Goal: Communication & Community: Answer question/provide support

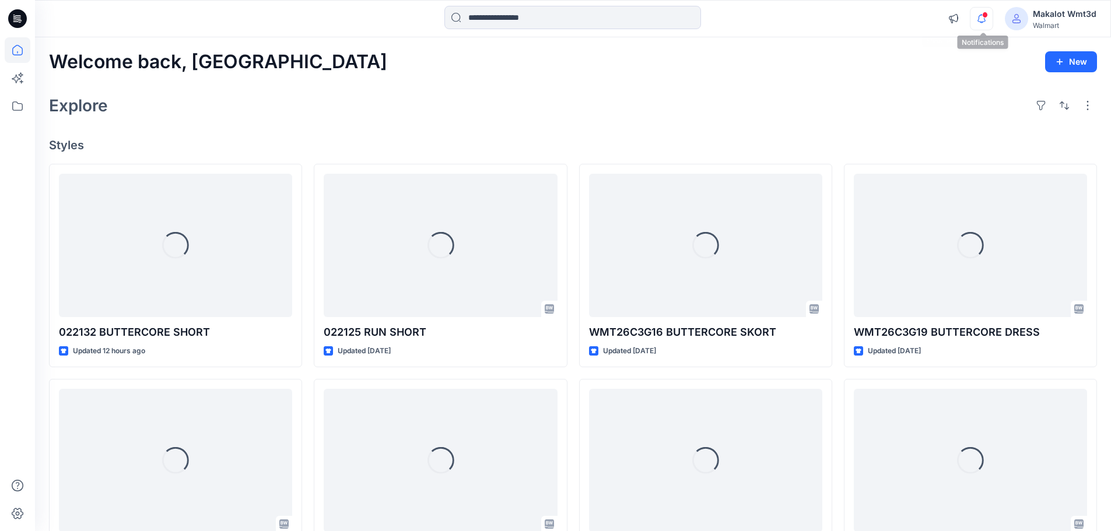
click at [981, 18] on icon "button" at bounding box center [981, 18] width 22 height 23
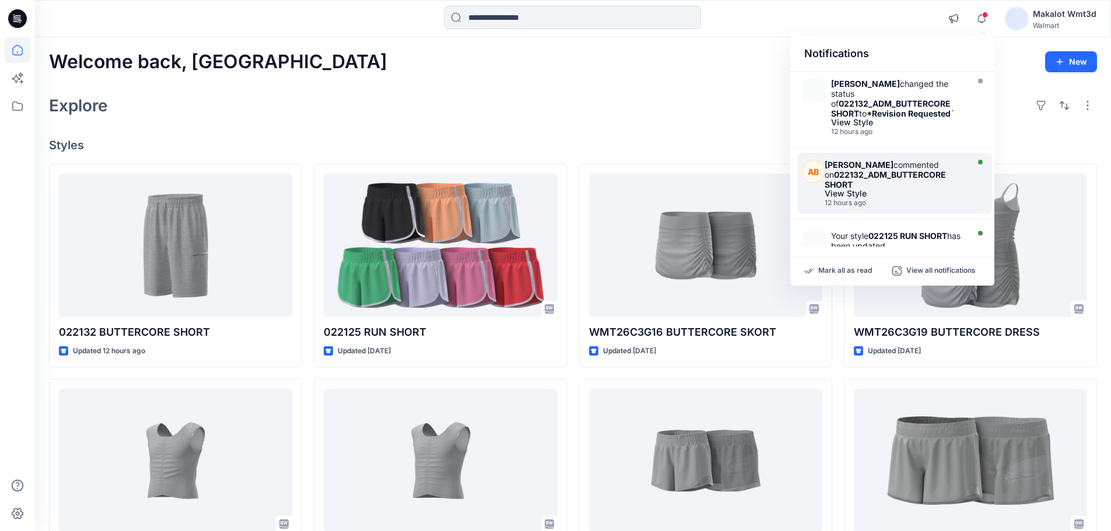
click at [880, 182] on div "[PERSON_NAME] commented on 022132_ADM_BUTTERCORE SHORT" at bounding box center [894, 175] width 140 height 30
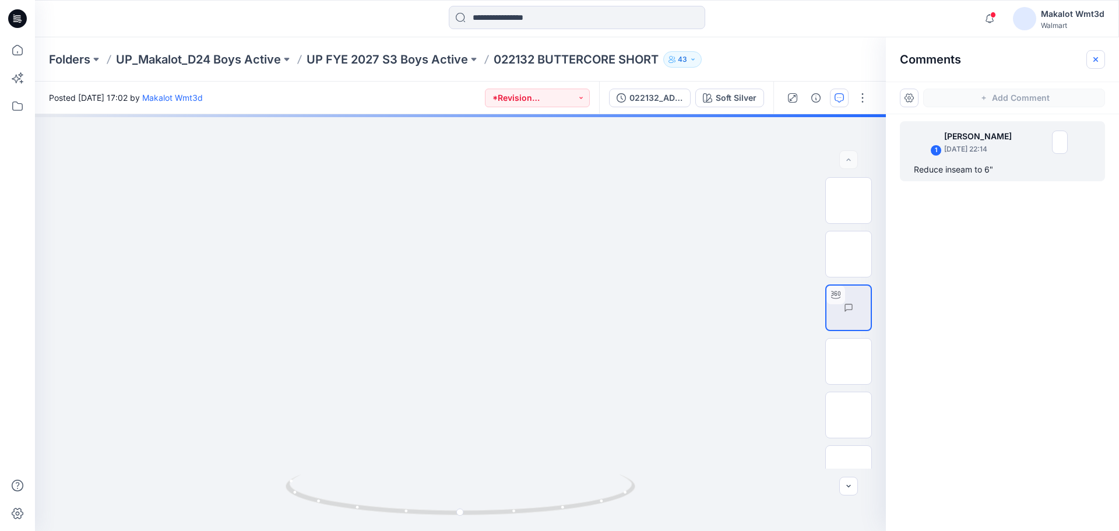
click at [1101, 62] on button "button" at bounding box center [1096, 59] width 19 height 19
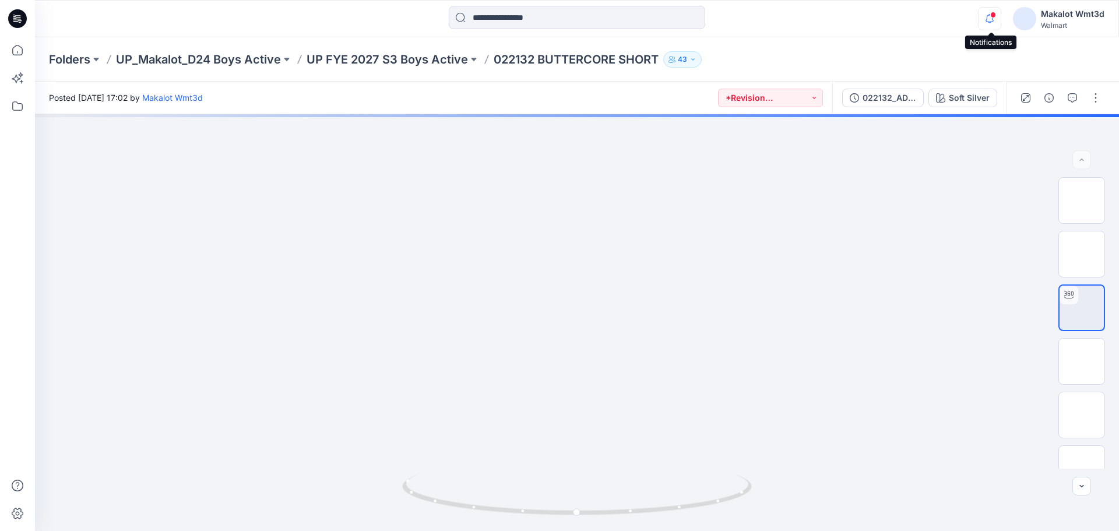
click at [994, 20] on icon "button" at bounding box center [990, 19] width 8 height 8
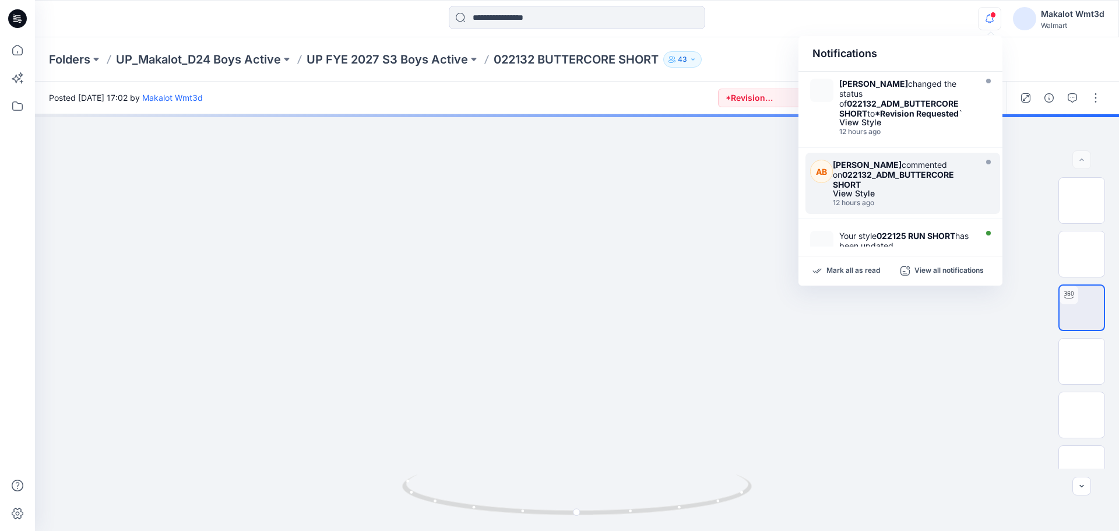
scroll to position [58, 0]
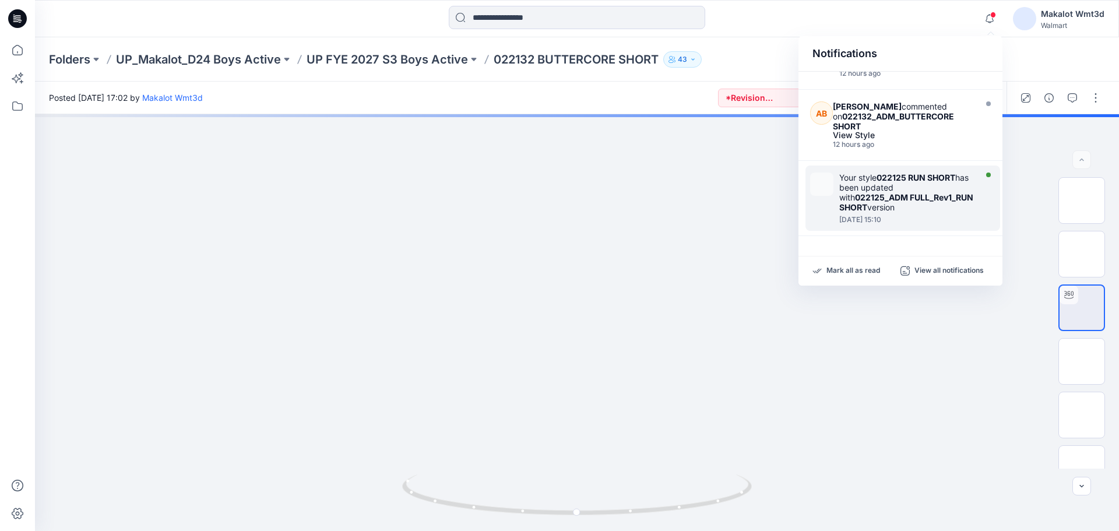
click at [879, 217] on div "[DATE] 15:10" at bounding box center [907, 220] width 134 height 8
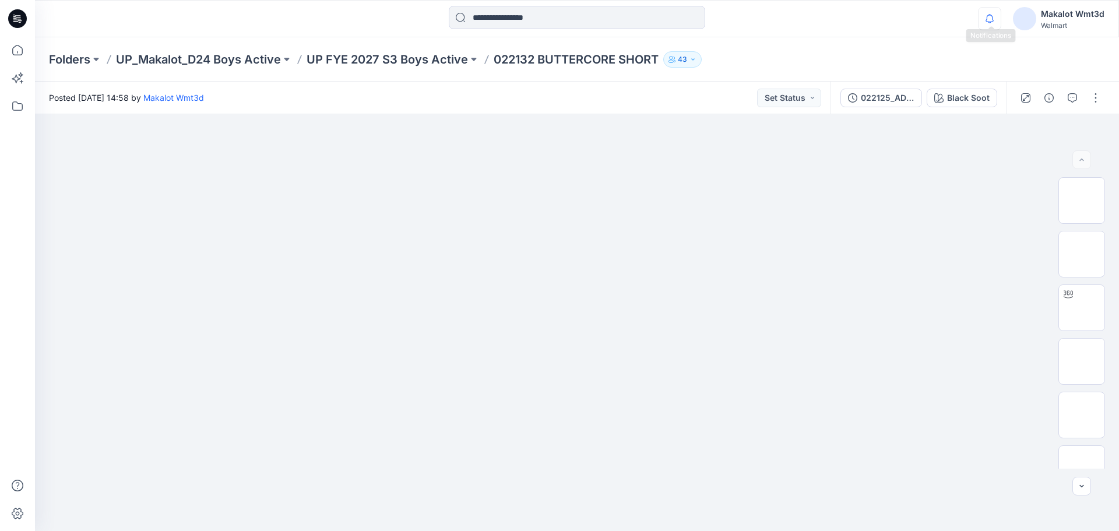
click at [994, 11] on icon "button" at bounding box center [990, 18] width 22 height 23
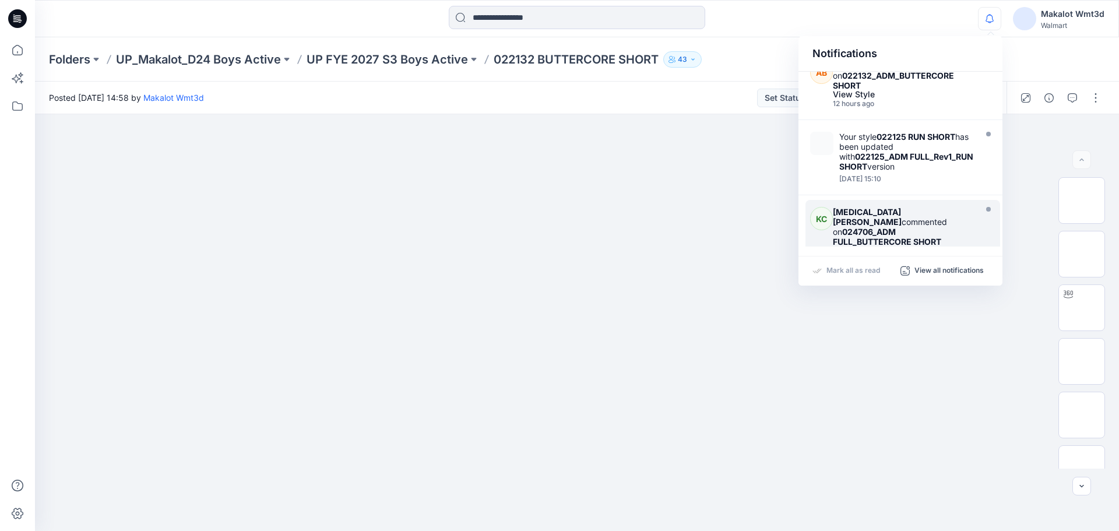
scroll to position [117, 0]
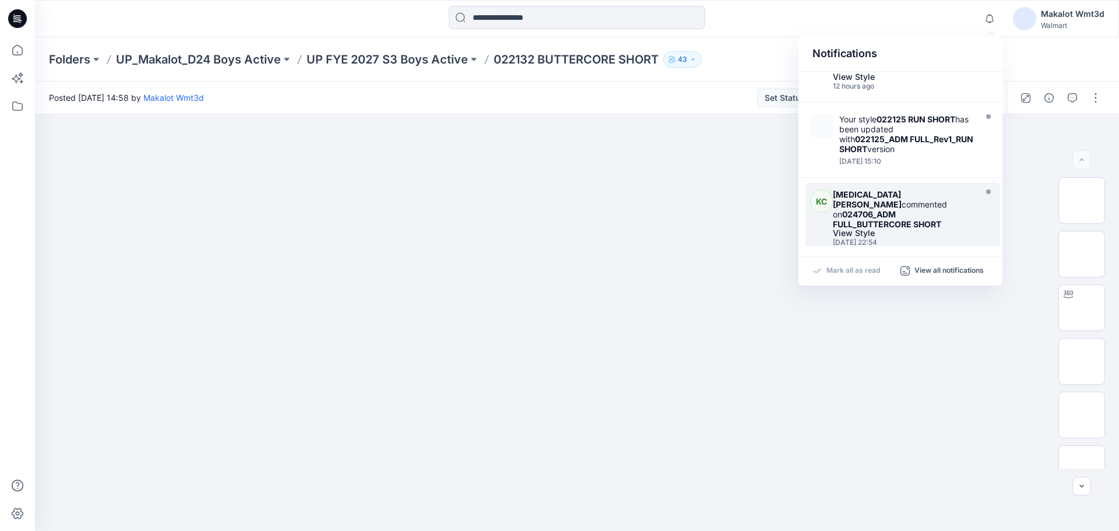
click at [907, 229] on div "View Style" at bounding box center [903, 233] width 140 height 8
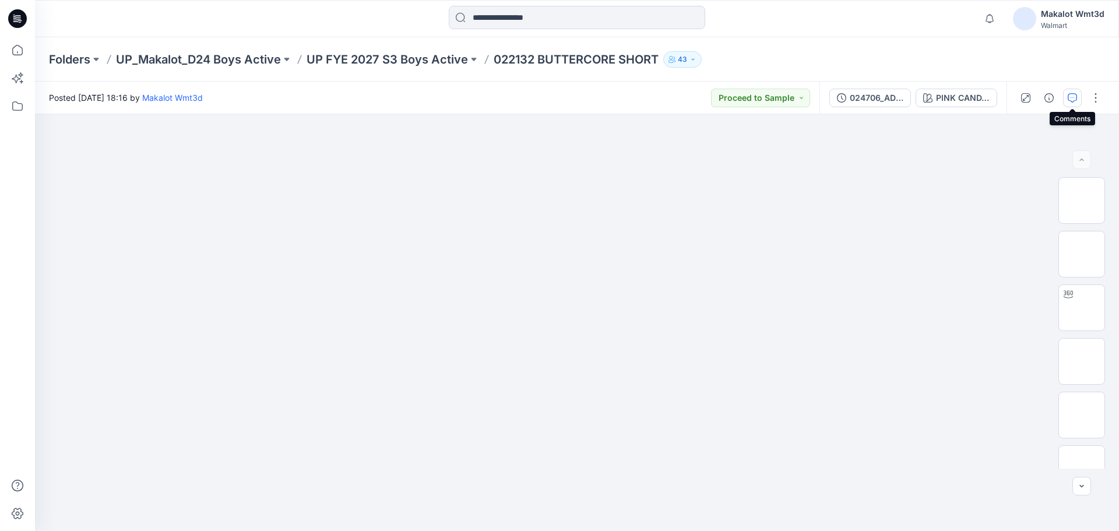
click at [1077, 97] on button "button" at bounding box center [1072, 98] width 19 height 19
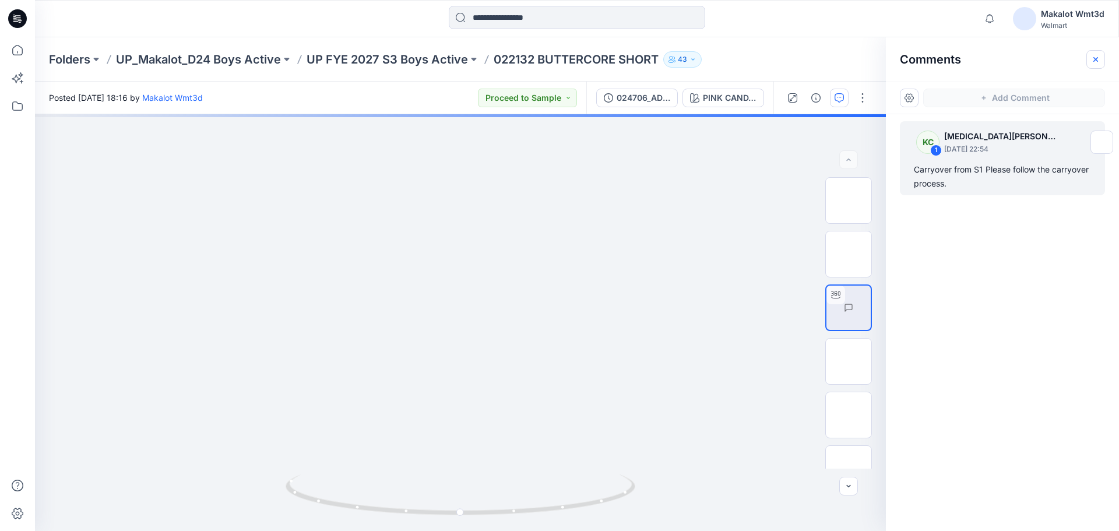
click at [1094, 58] on icon "button" at bounding box center [1095, 59] width 9 height 9
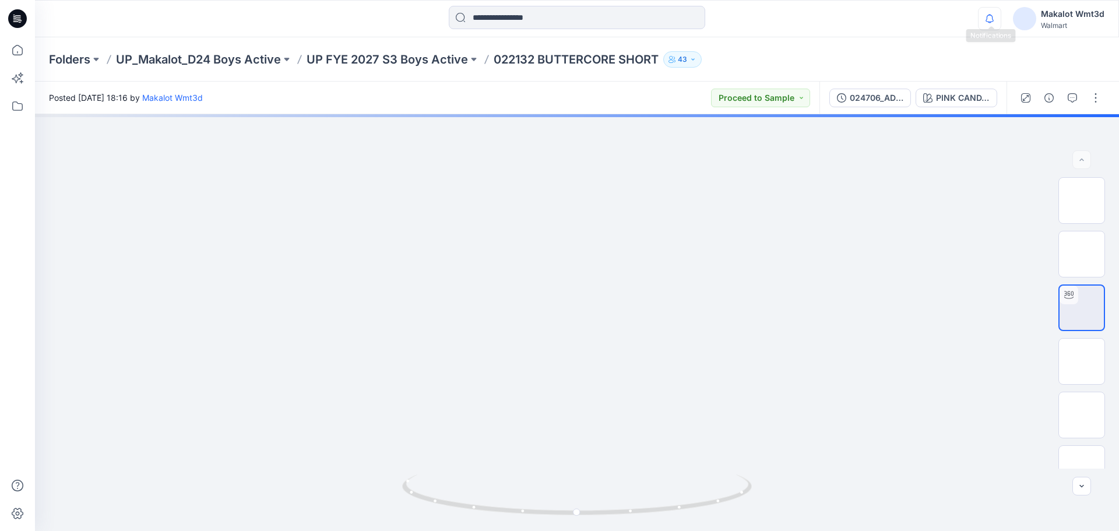
click at [989, 15] on icon "button" at bounding box center [990, 18] width 22 height 23
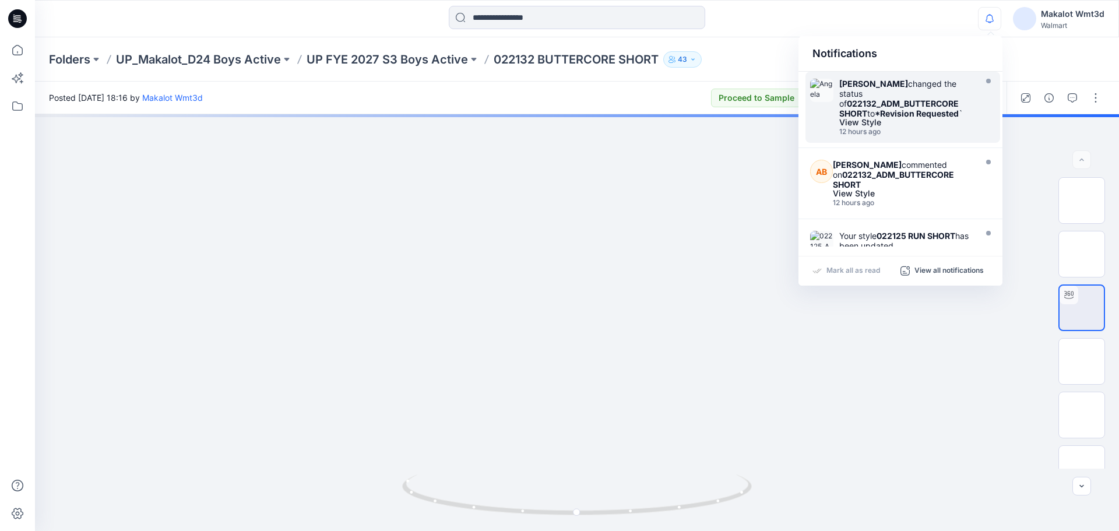
click at [891, 112] on strong "*Revision Requested" at bounding box center [917, 113] width 84 height 10
